Goal: Navigation & Orientation: Find specific page/section

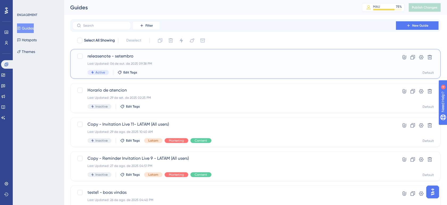
click at [221, 63] on div "Last Updated: 06 de out. de 2025 09:38 PM" at bounding box center [234, 63] width 293 height 4
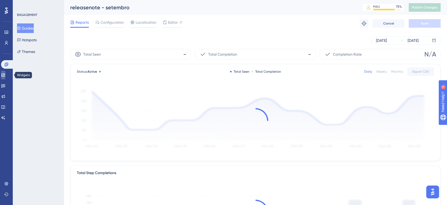
click at [5, 75] on link at bounding box center [3, 75] width 4 height 9
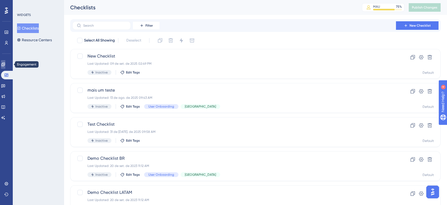
click at [5, 67] on link at bounding box center [3, 64] width 4 height 9
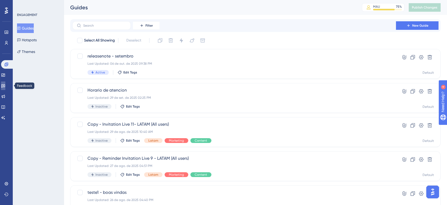
click at [3, 89] on link at bounding box center [3, 85] width 4 height 9
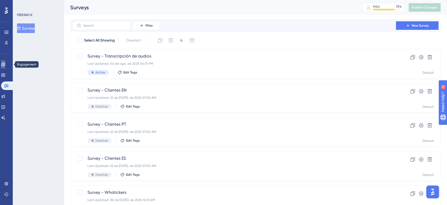
click at [4, 66] on link at bounding box center [3, 64] width 4 height 9
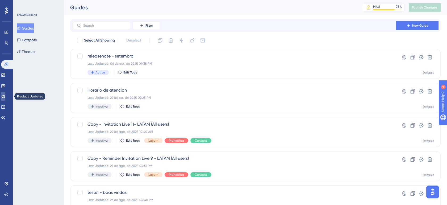
click at [5, 97] on icon at bounding box center [3, 96] width 3 height 3
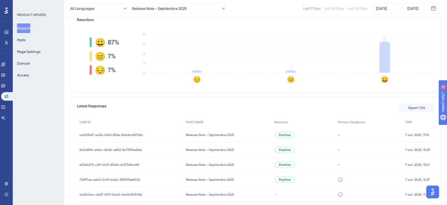
scroll to position [138, 0]
